Goal: Task Accomplishment & Management: Complete application form

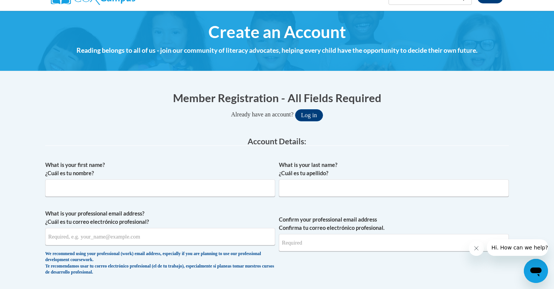
scroll to position [119, 0]
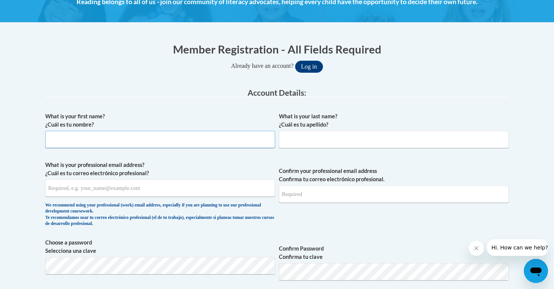
click at [227, 143] on input "What is your first name? ¿Cuál es tu nombre?" at bounding box center [160, 139] width 230 height 17
type input "[PERSON_NAME]"
click at [340, 138] on input "What is your last name? ¿Cuál es tu apellido?" at bounding box center [394, 139] width 230 height 17
type input "[PERSON_NAME]"
click at [142, 186] on input "What is your professional email address? ¿Cuál es tu correo electrónico profesi…" at bounding box center [160, 187] width 230 height 17
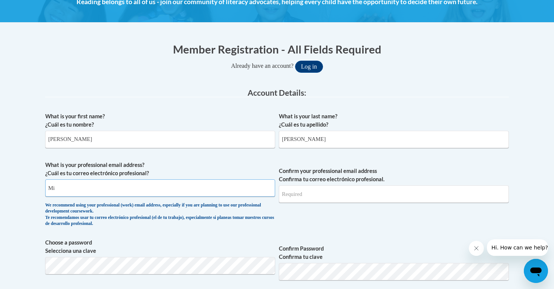
type input "M"
type input "[EMAIL_ADDRESS][DOMAIN_NAME]"
click at [327, 200] on input "Confirm your professional email address Confirma tu correo electrónico profesio…" at bounding box center [394, 193] width 230 height 17
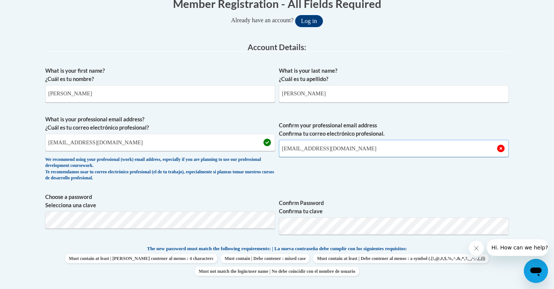
scroll to position [165, 0]
type input "[EMAIL_ADDRESS][DOMAIN_NAME]"
click at [341, 174] on span "Confirm your professional email address Confirma tu correo electrónico profesio…" at bounding box center [394, 150] width 230 height 70
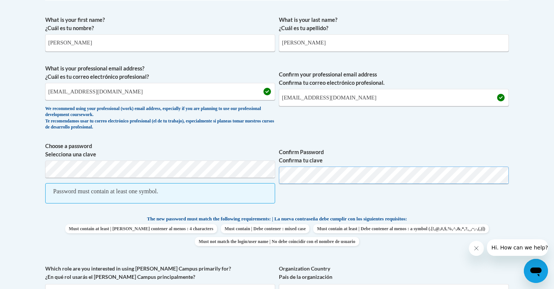
scroll to position [224, 0]
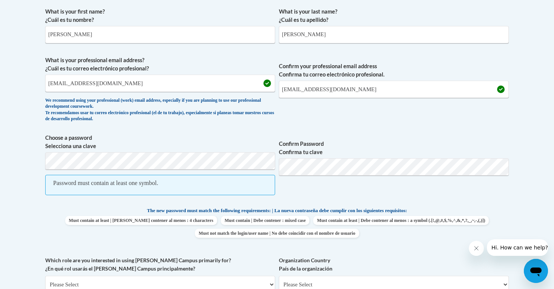
click at [393, 142] on label "Confirm Password Confirma tu clave" at bounding box center [394, 148] width 230 height 17
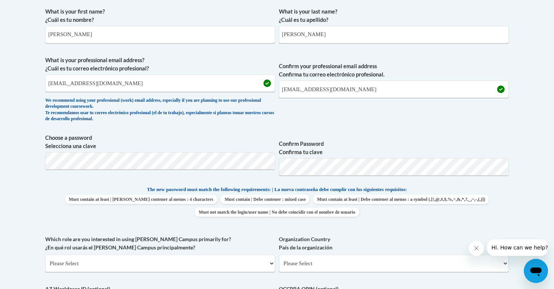
click at [363, 131] on div "What is your first name? ¿Cuál es tu nombre? Mika What is your last name? ¿Cuál…" at bounding box center [277, 176] width 464 height 344
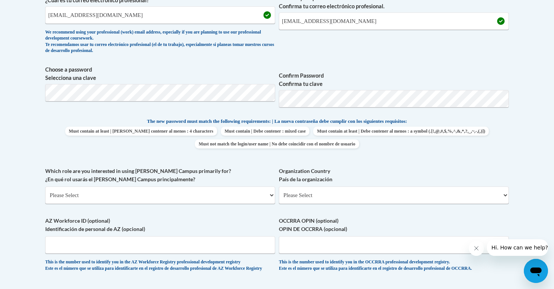
scroll to position [295, 0]
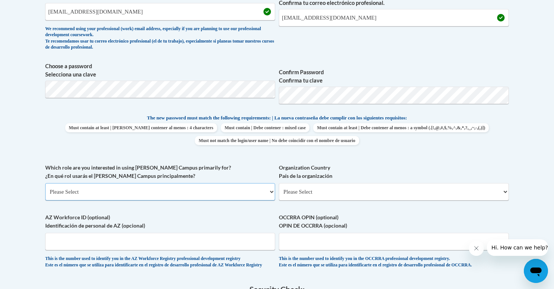
click at [232, 197] on select "Please Select College/University | Colegio/Universidad Community/Nonprofit Part…" at bounding box center [160, 191] width 230 height 17
select select "5a18ea06-2b54-4451-96f2-d152daf9eac5"
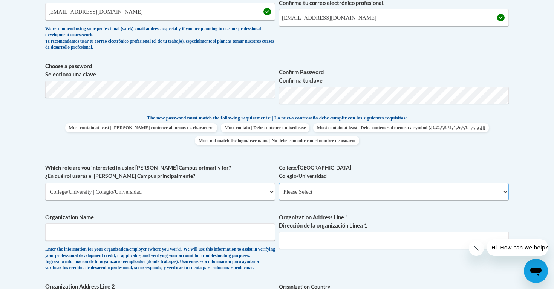
click at [321, 190] on select "Please Select College/University Staff | Empleado universitario College/Univers…" at bounding box center [394, 191] width 230 height 17
select select "99b32b07-cffc-426c-8bf6-0cd77760d84b"
click at [200, 230] on input "Organization Name" at bounding box center [160, 231] width 230 height 17
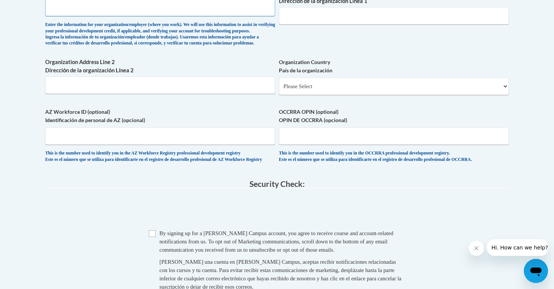
scroll to position [523, 0]
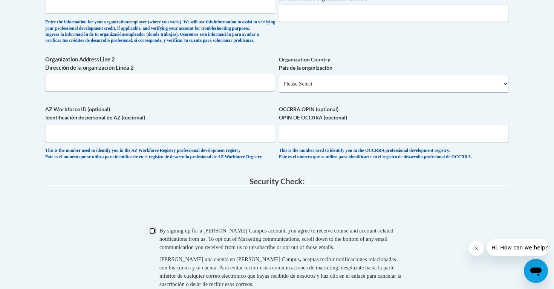
click at [153, 234] on input "Checkbox" at bounding box center [152, 231] width 7 height 7
checkbox input "true"
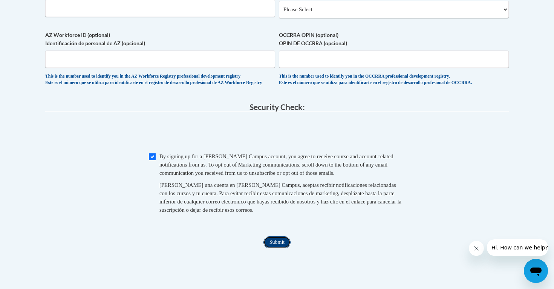
click at [269, 248] on input "Submit" at bounding box center [276, 242] width 27 height 12
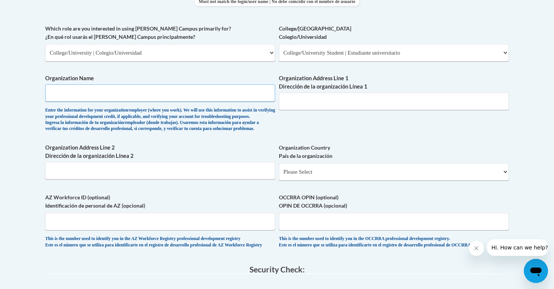
scroll to position [435, 0]
click at [234, 115] on div "Enter the information for your organization/employer (where you work). We will …" at bounding box center [160, 119] width 230 height 25
click at [187, 51] on select "Please Select College/University | Colegio/Universidad Community/Nonprofit Part…" at bounding box center [160, 52] width 230 height 17
click at [308, 57] on select "Please Select College/University Staff | Empleado universitario College/Univers…" at bounding box center [394, 52] width 230 height 17
click at [223, 92] on input "Organization Name" at bounding box center [160, 92] width 230 height 17
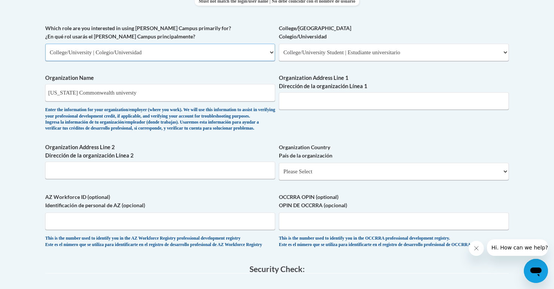
click at [197, 53] on select "Please Select College/University | Colegio/Universidad Community/Nonprofit Part…" at bounding box center [160, 52] width 230 height 17
click at [190, 95] on input "Virginia Commonwealth universty" at bounding box center [160, 92] width 230 height 17
type input "[US_STATE][GEOGRAPHIC_DATA]"
click at [337, 103] on input "Organization Address Line 1 Dirección de la organización Línea 1" at bounding box center [394, 100] width 230 height 17
type input "V"
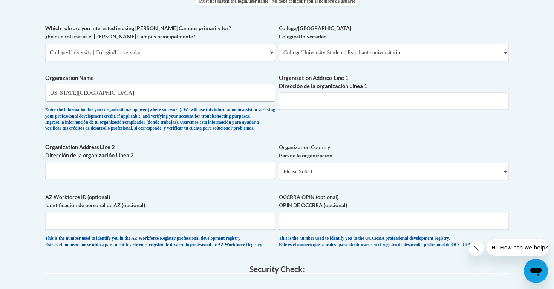
click at [331, 124] on div "What is your first name? ¿Cuál es tu nombre? Mika What is your last name? ¿Cuál…" at bounding box center [277, 24] width 464 height 463
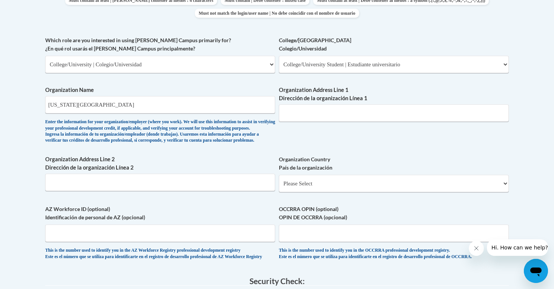
scroll to position [419, 0]
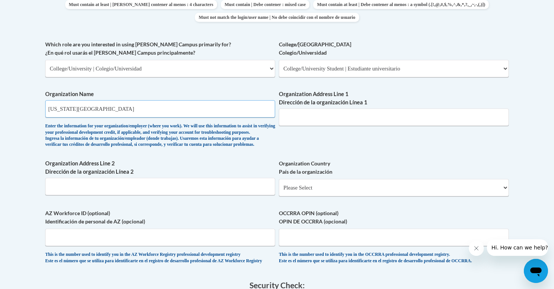
click at [215, 108] on input "[US_STATE][GEOGRAPHIC_DATA]" at bounding box center [160, 108] width 230 height 17
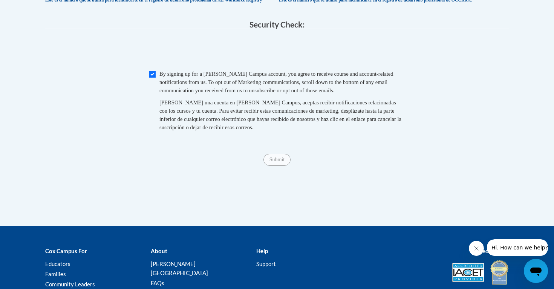
scroll to position [695, 0]
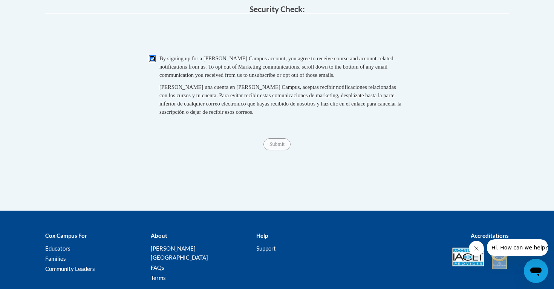
click at [152, 62] on input "Checkbox" at bounding box center [152, 58] width 7 height 7
checkbox input "true"
click at [285, 150] on input "Submit" at bounding box center [276, 144] width 27 height 12
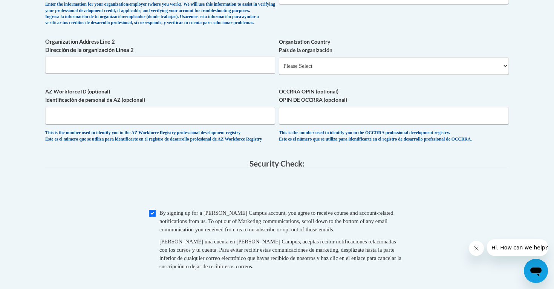
scroll to position [550, 0]
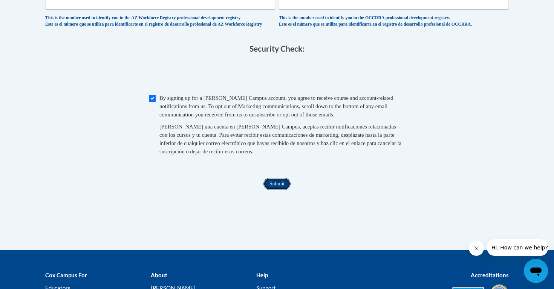
click at [283, 190] on input "Submit" at bounding box center [276, 184] width 27 height 12
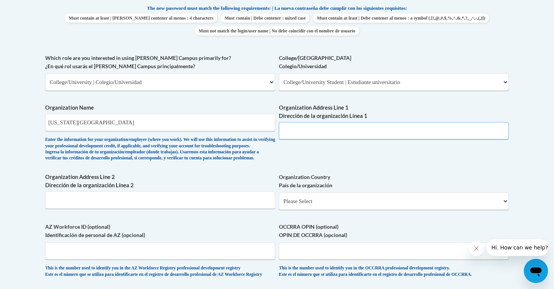
scroll to position [404, 0]
paste input "[STREET_ADDRESS]"
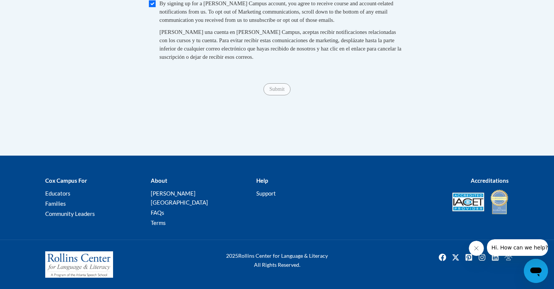
scroll to position [630, 0]
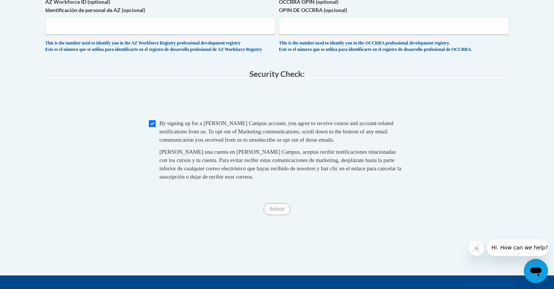
type input "[STREET_ADDRESS]"
click at [152, 127] on input "Checkbox" at bounding box center [152, 123] width 7 height 7
checkbox input "true"
click at [279, 215] on input "Submit" at bounding box center [276, 209] width 27 height 12
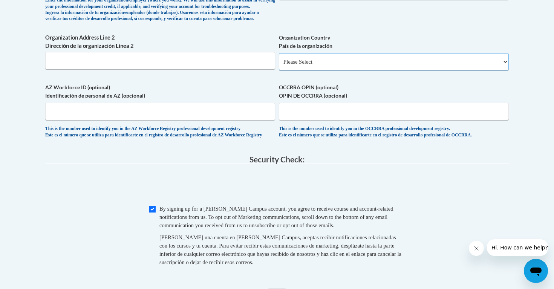
scroll to position [528, 0]
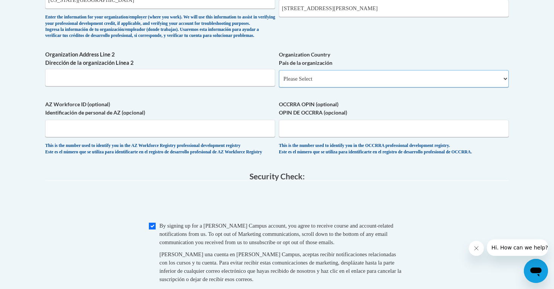
click at [311, 87] on select "Please Select United States | Estados Unidos Outside of the United States | Fue…" at bounding box center [394, 78] width 230 height 17
select select "ad49bcad-a171-4b2e-b99c-48b446064914"
select select
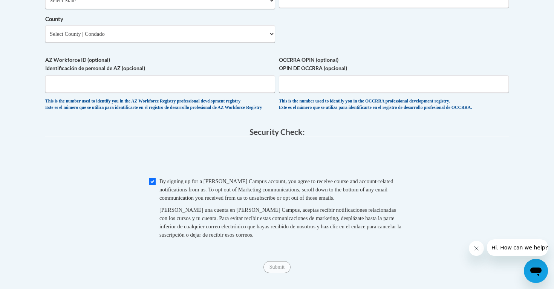
scroll to position [679, 0]
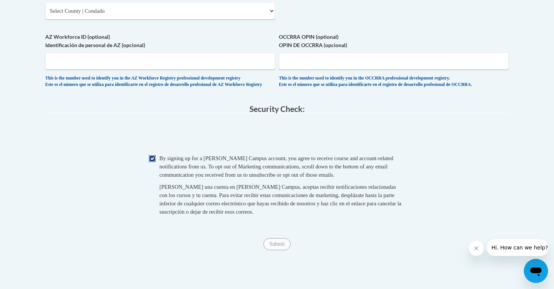
click at [153, 162] on input "Checkbox" at bounding box center [152, 158] width 7 height 7
checkbox input "true"
click at [281, 250] on input "Submit" at bounding box center [276, 244] width 27 height 12
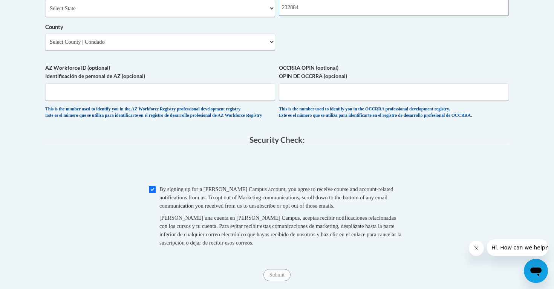
scroll to position [626, 0]
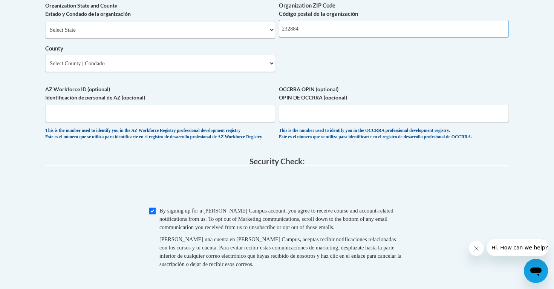
type input "232884"
click at [251, 53] on div "Select State Alabama Alaska Arizona Arkansas California Colorado Connecticut De…" at bounding box center [160, 46] width 230 height 51
click at [248, 37] on select "Select State Alabama Alaska Arizona Arkansas California Colorado Connecticut De…" at bounding box center [160, 29] width 230 height 17
select select "Virginia"
click at [228, 72] on select "Select County Accomack Albemarle Alexandria Alleghany Amelia Amherst Appomattox…" at bounding box center [160, 63] width 230 height 17
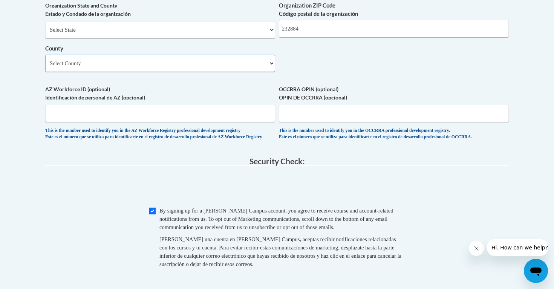
select select "Richmond"
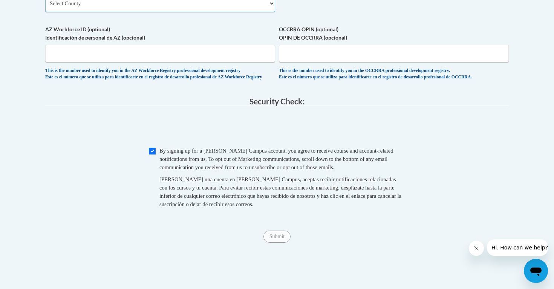
scroll to position [687, 0]
click at [152, 154] on input "Checkbox" at bounding box center [152, 150] width 7 height 7
checkbox input "true"
click at [283, 242] on input "Submit" at bounding box center [276, 236] width 27 height 12
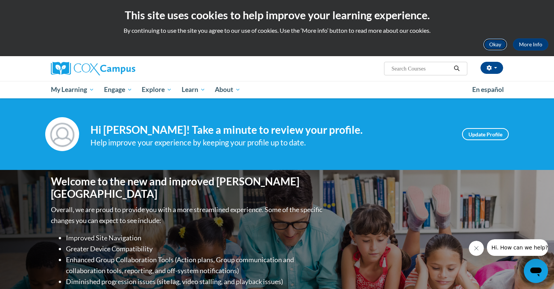
click at [496, 46] on button "Okay" at bounding box center [495, 44] width 24 height 12
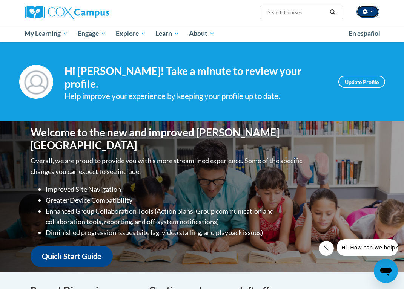
click at [367, 15] on button "button" at bounding box center [367, 12] width 23 height 12
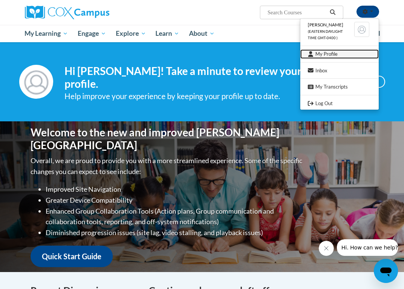
click at [350, 54] on link "My Profile" at bounding box center [339, 53] width 78 height 9
